Goal: Check status: Check status

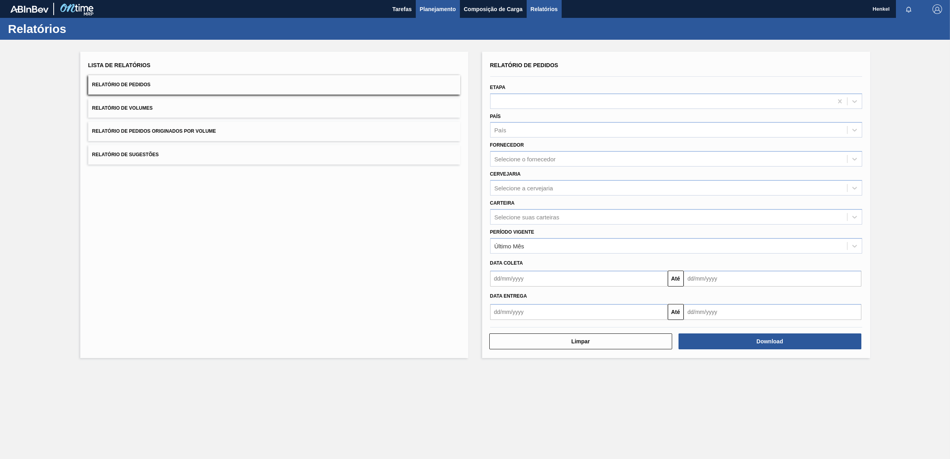
click at [439, 10] on span "Planejamento" at bounding box center [438, 9] width 36 height 10
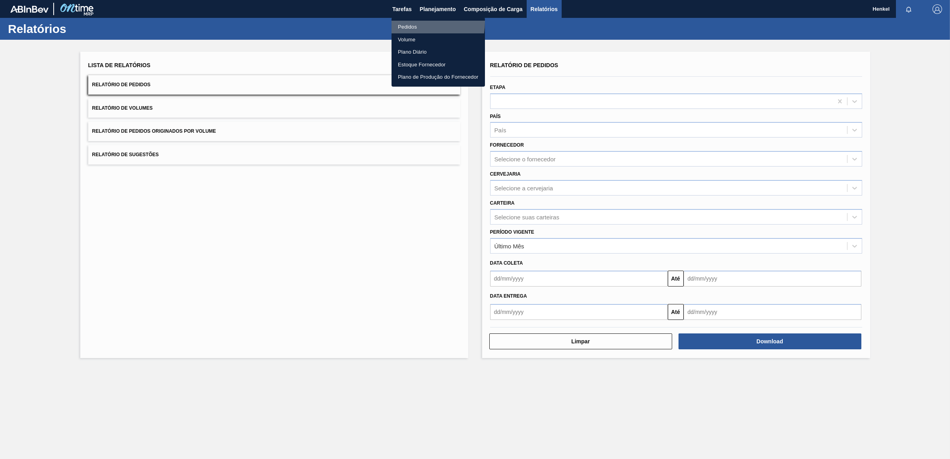
click at [414, 22] on li "Pedidos" at bounding box center [437, 27] width 93 height 13
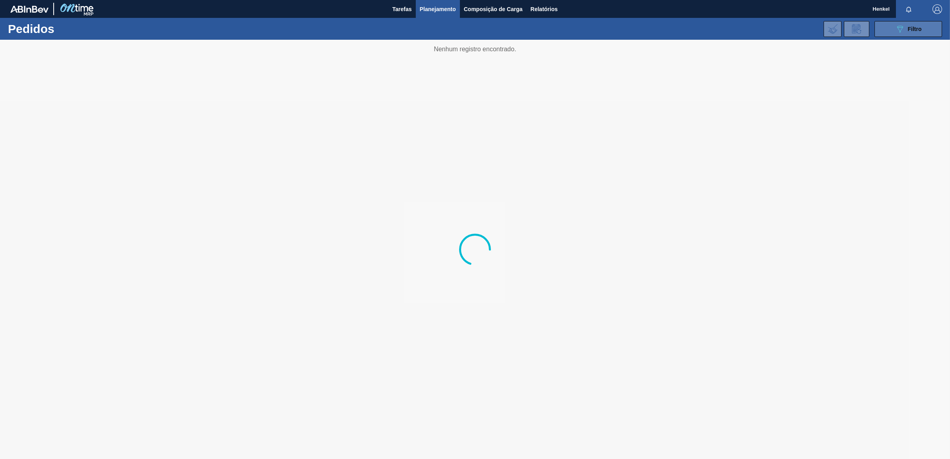
click at [899, 30] on icon "089F7B8B-B2A5-4AFE-B5C0-19BA573D28AC" at bounding box center [900, 29] width 10 height 10
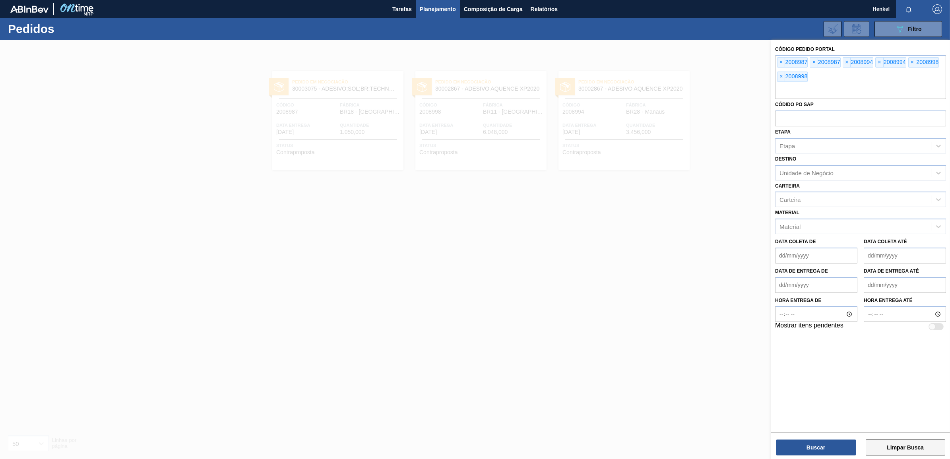
click at [885, 452] on button "Limpar Busca" at bounding box center [904, 447] width 79 height 16
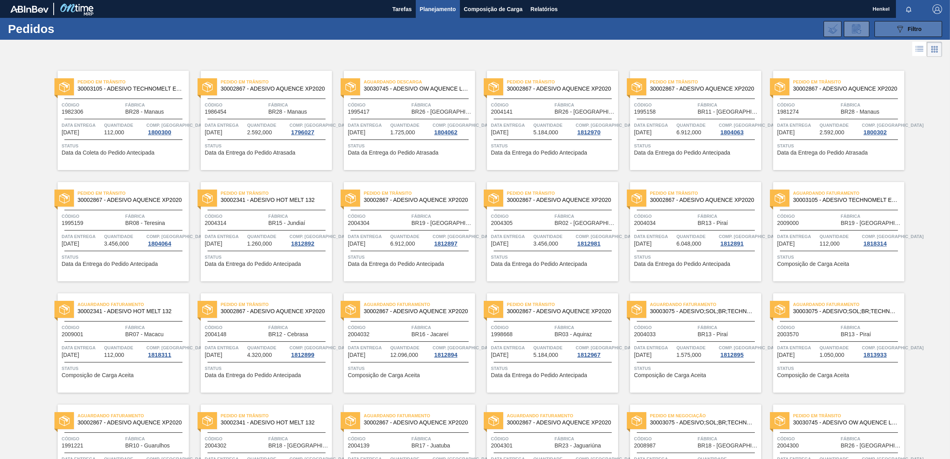
click at [890, 32] on button "089F7B8B-B2A5-4AFE-B5C0-19BA573D28AC Filtro" at bounding box center [908, 29] width 68 height 16
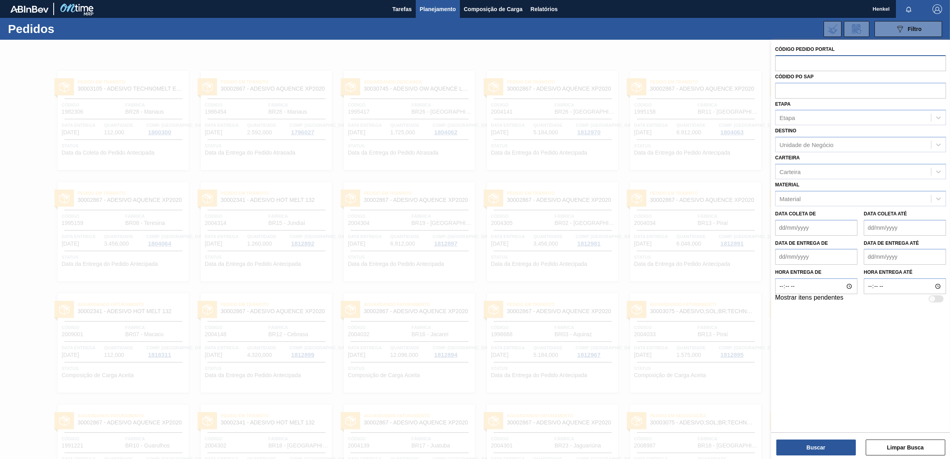
click at [783, 66] on input "text" at bounding box center [860, 62] width 171 height 15
paste input "2004032"
type input "2004032"
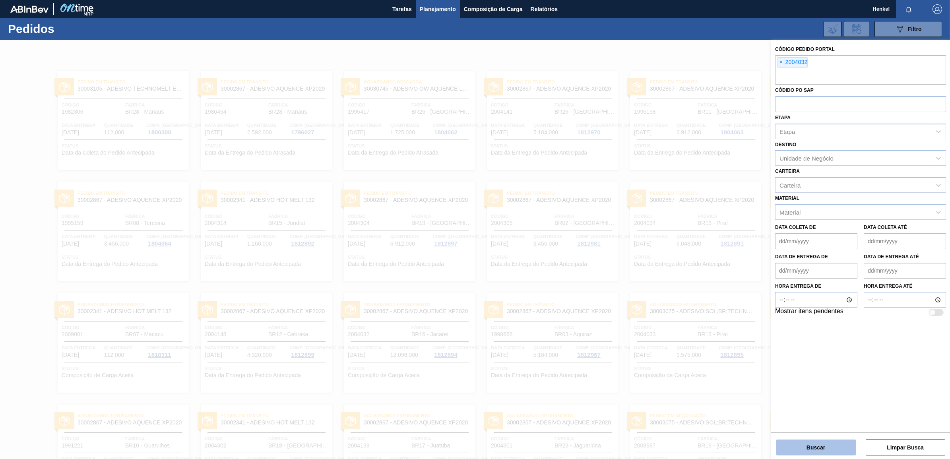
click at [816, 445] on button "Buscar" at bounding box center [815, 447] width 79 height 16
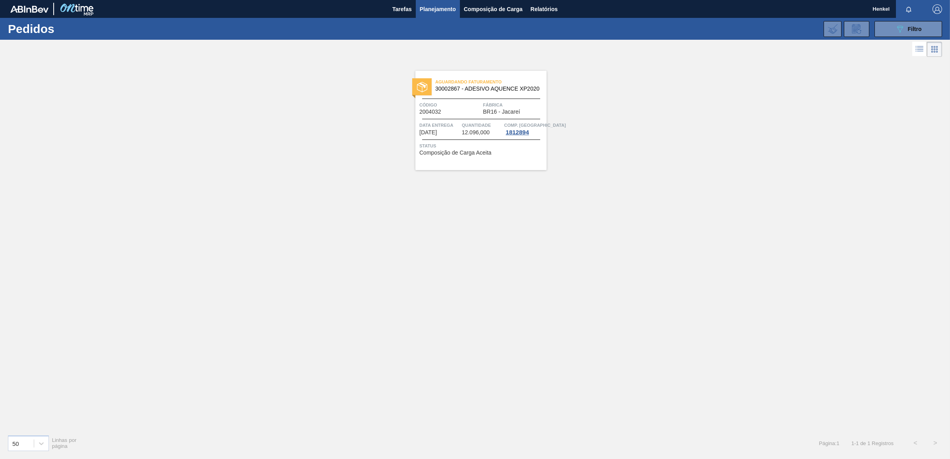
click at [469, 132] on span "12.096,000" at bounding box center [476, 133] width 28 height 6
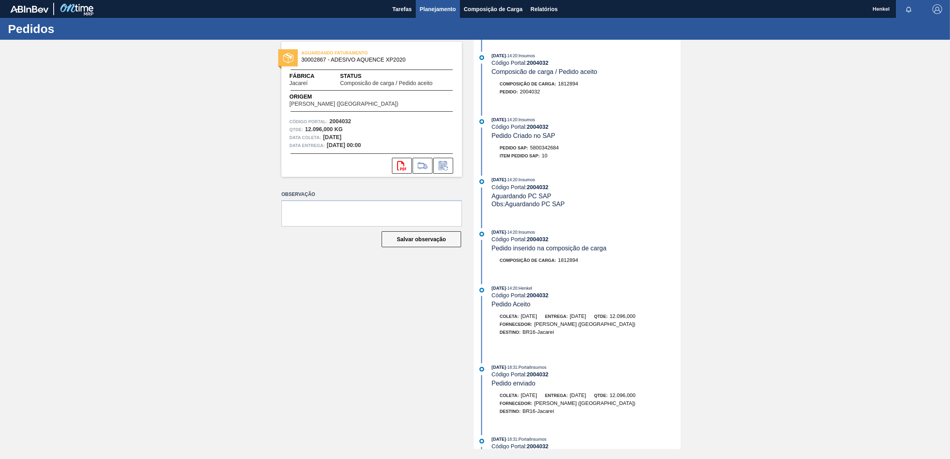
click at [429, 11] on span "Planejamento" at bounding box center [438, 9] width 36 height 10
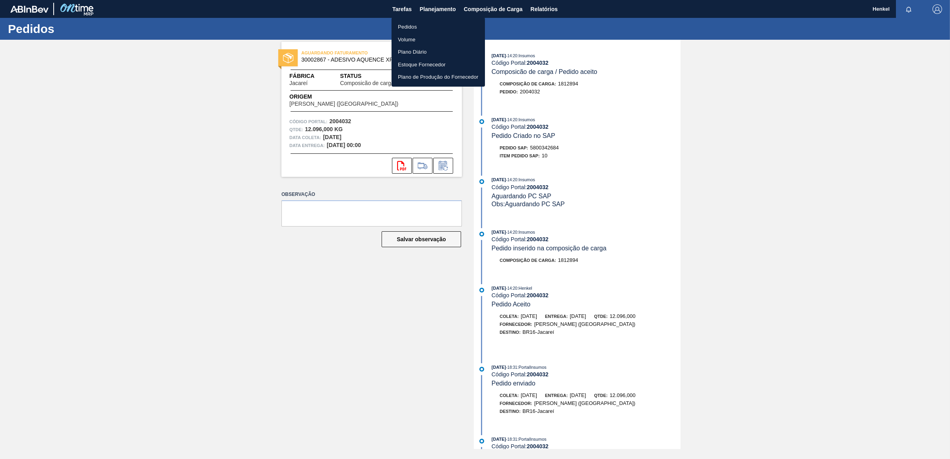
click at [410, 25] on li "Pedidos" at bounding box center [437, 27] width 93 height 13
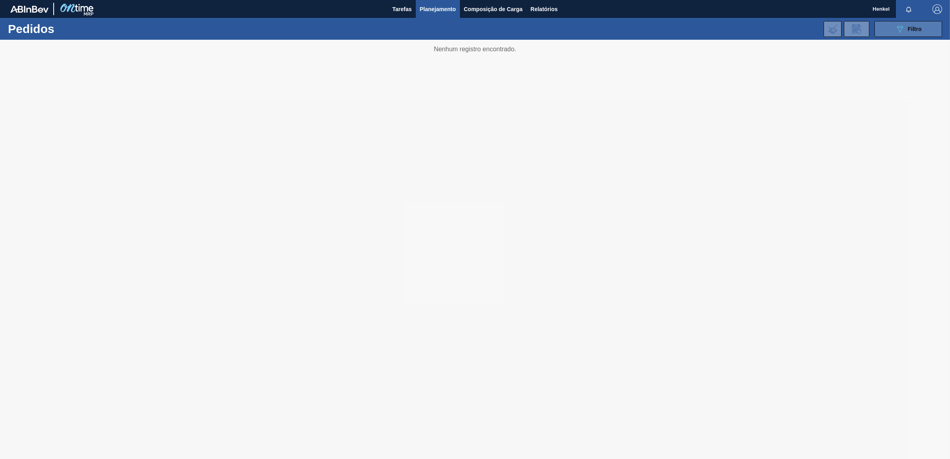
click at [887, 31] on button "089F7B8B-B2A5-4AFE-B5C0-19BA573D28AC Filtro" at bounding box center [908, 29] width 68 height 16
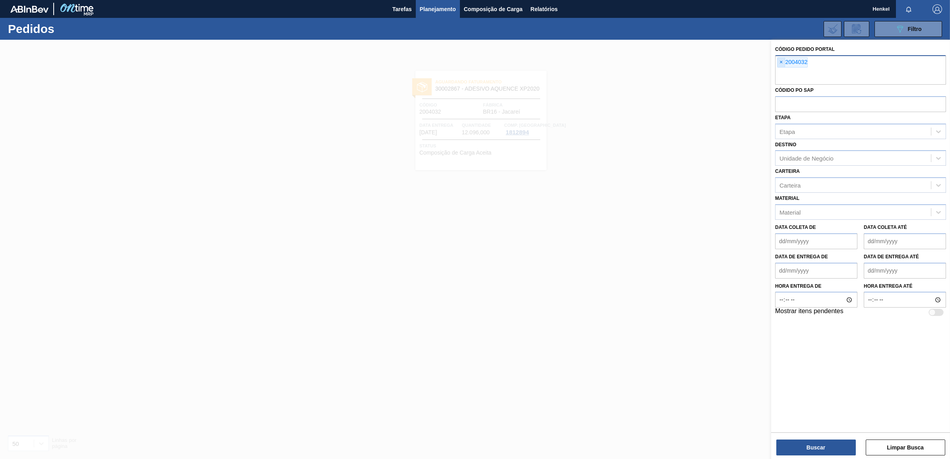
click at [779, 63] on span "×" at bounding box center [781, 63] width 8 height 10
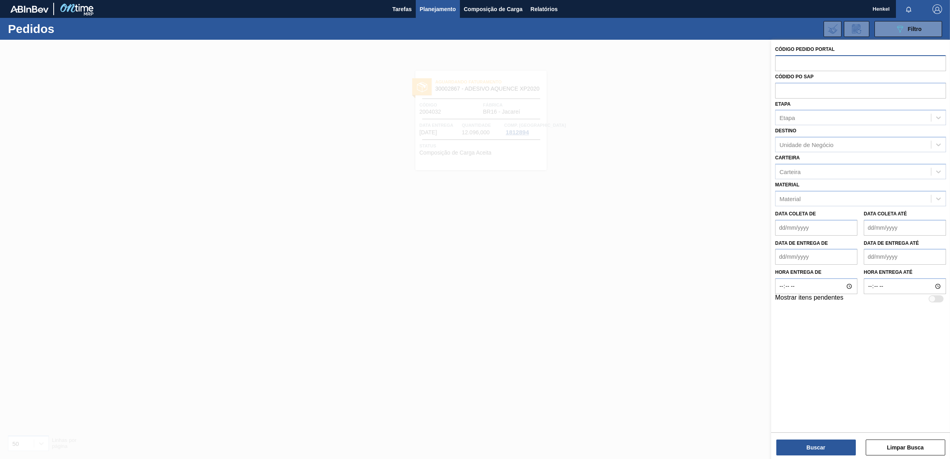
paste input "2004315"
type input "2004315"
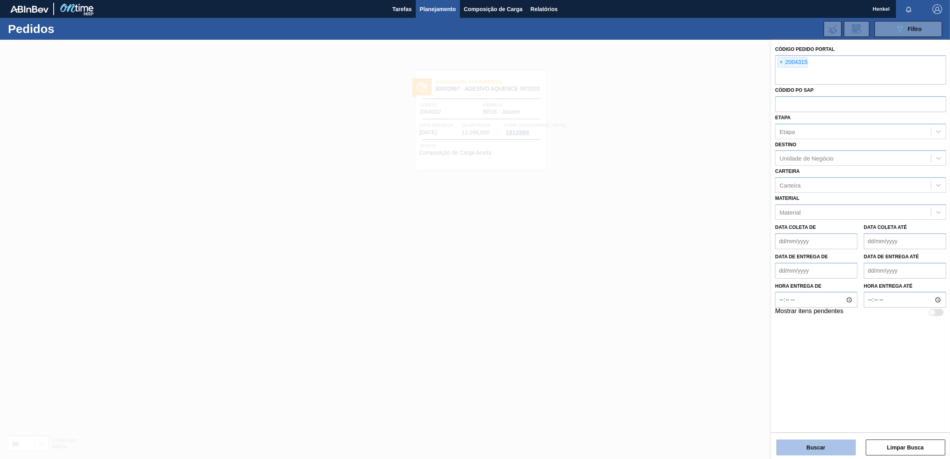
click at [835, 451] on button "Buscar" at bounding box center [815, 447] width 79 height 16
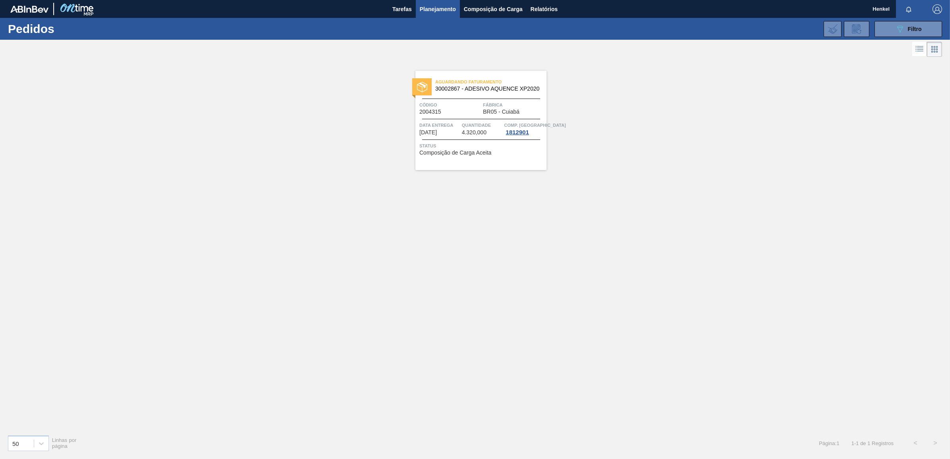
click at [466, 128] on span "Quantidade" at bounding box center [482, 125] width 41 height 8
